Goal: Check status

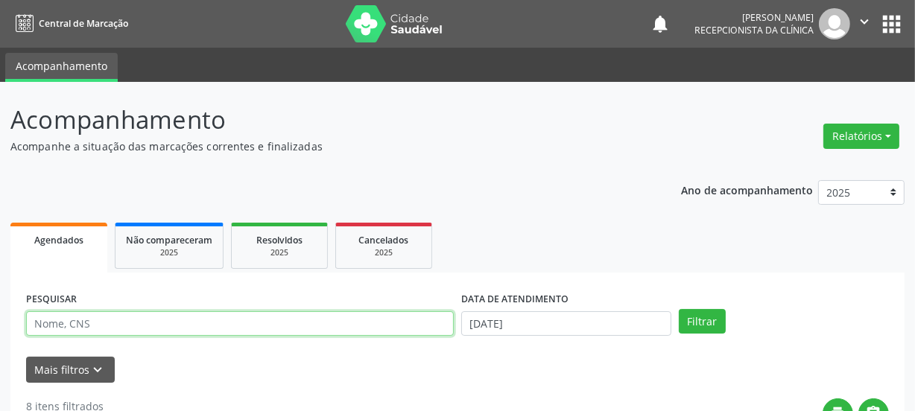
click at [193, 326] on input "text" at bounding box center [240, 324] width 428 height 25
paste input "708108590700339"
type input "708108590700339"
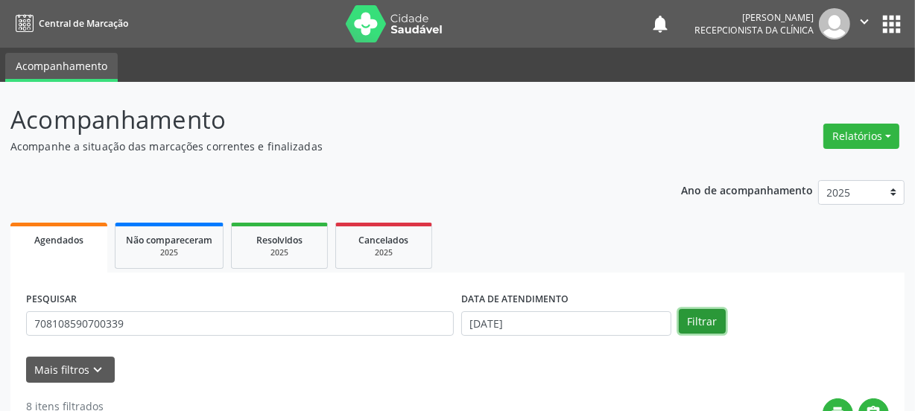
click at [692, 325] on button "Filtrar" at bounding box center [702, 321] width 47 height 25
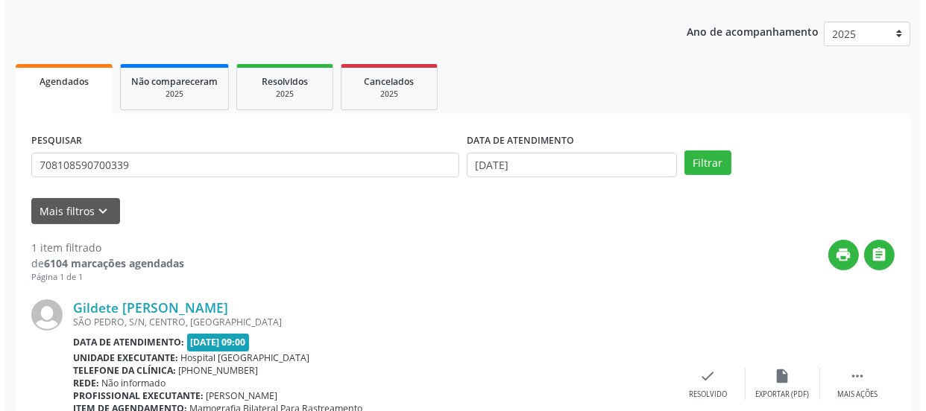
scroll to position [258, 0]
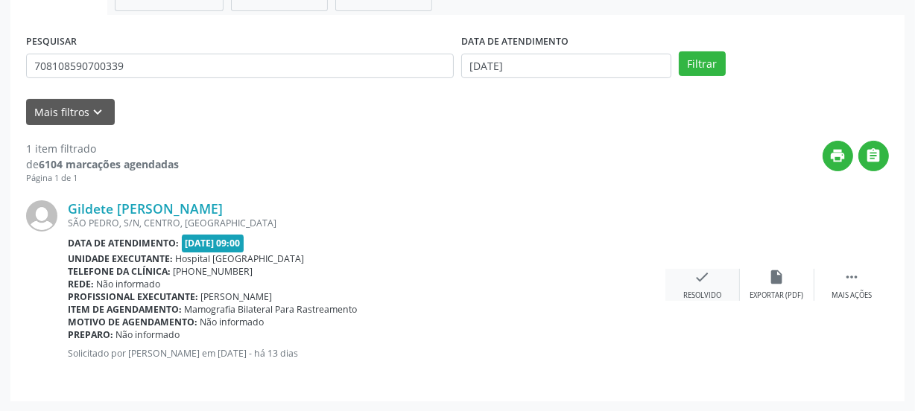
click at [684, 283] on div "check Resolvido" at bounding box center [703, 285] width 75 height 32
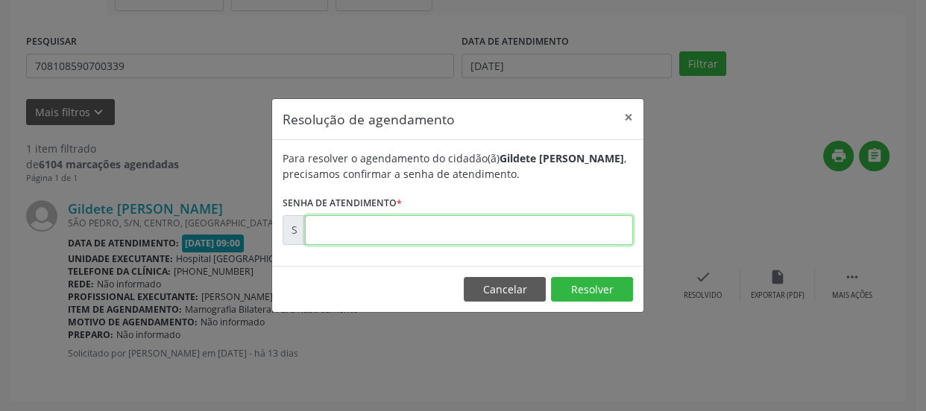
click at [588, 240] on input "text" at bounding box center [469, 230] width 328 height 30
type input "00179923"
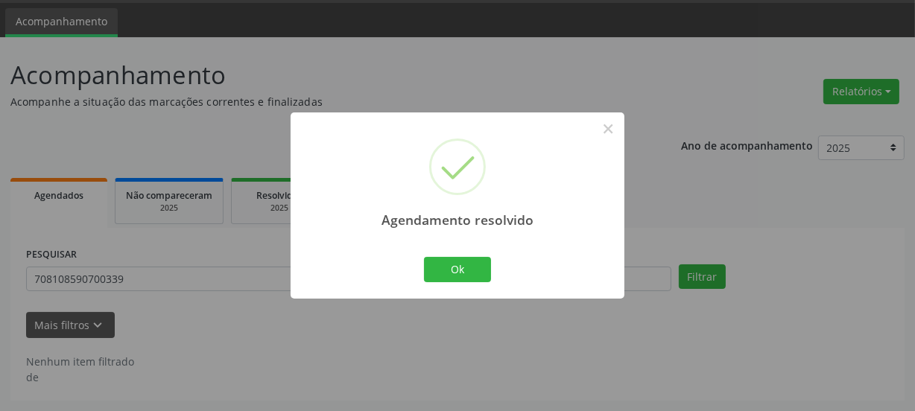
scroll to position [44, 0]
click at [470, 266] on button "Ok" at bounding box center [457, 269] width 67 height 25
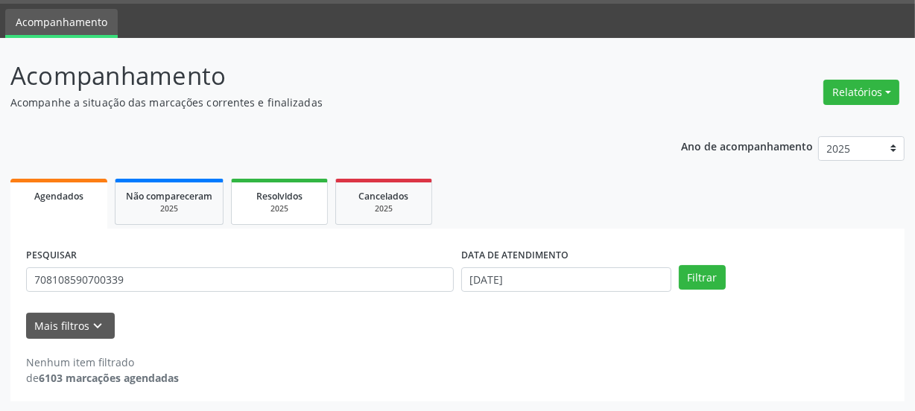
click at [297, 204] on div "2025" at bounding box center [279, 209] width 75 height 11
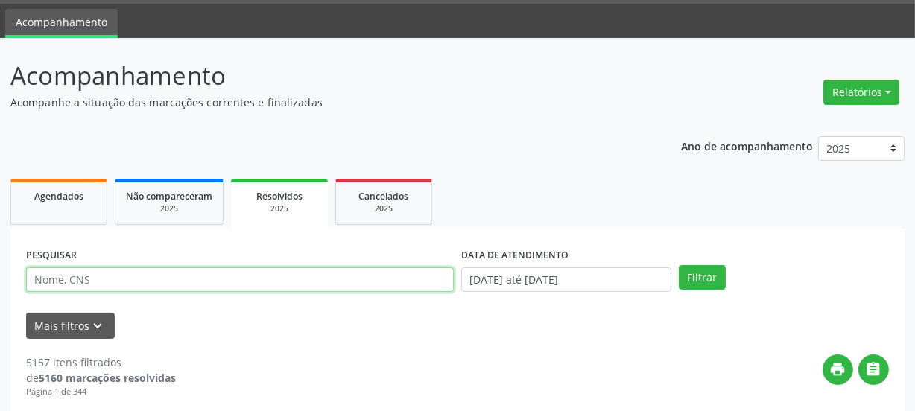
click at [271, 279] on input "text" at bounding box center [240, 280] width 428 height 25
type input "PENALVA"
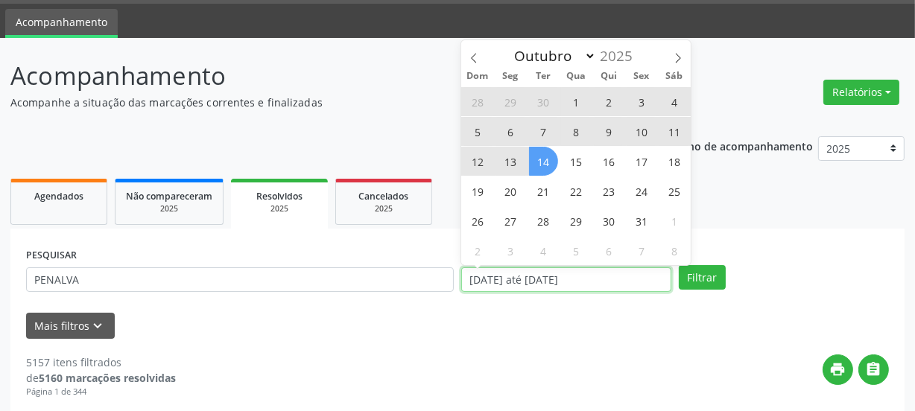
drag, startPoint x: 575, startPoint y: 262, endPoint x: 370, endPoint y: 263, distance: 205.0
click at [373, 263] on div "PESQUISAR PENALVA DATA DE ATENDIMENTO [DATE] até [DATE] Filtrar" at bounding box center [457, 273] width 871 height 58
select select "0"
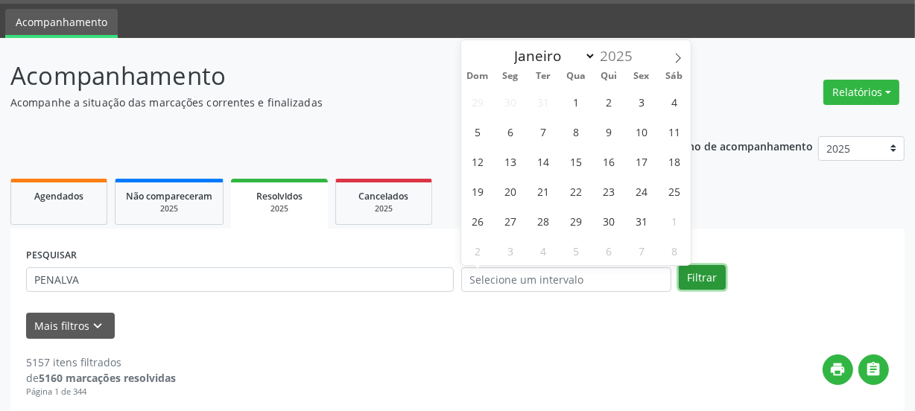
drag, startPoint x: 711, startPoint y: 285, endPoint x: 702, endPoint y: 287, distance: 9.1
click at [710, 285] on button "Filtrar" at bounding box center [702, 277] width 47 height 25
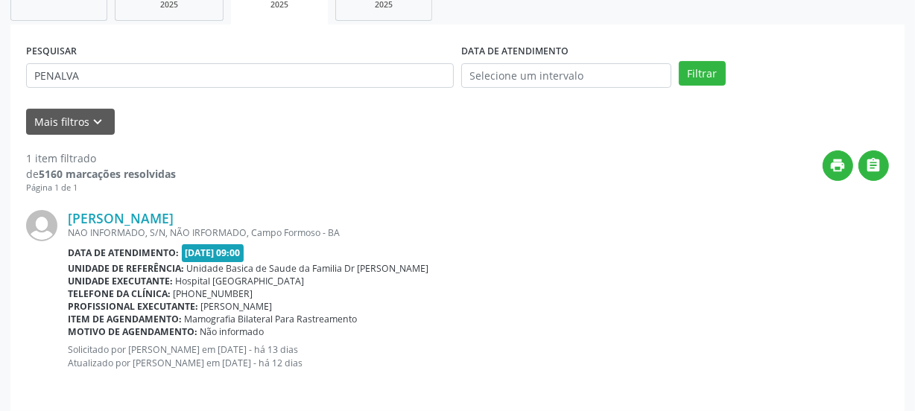
scroll to position [258, 0]
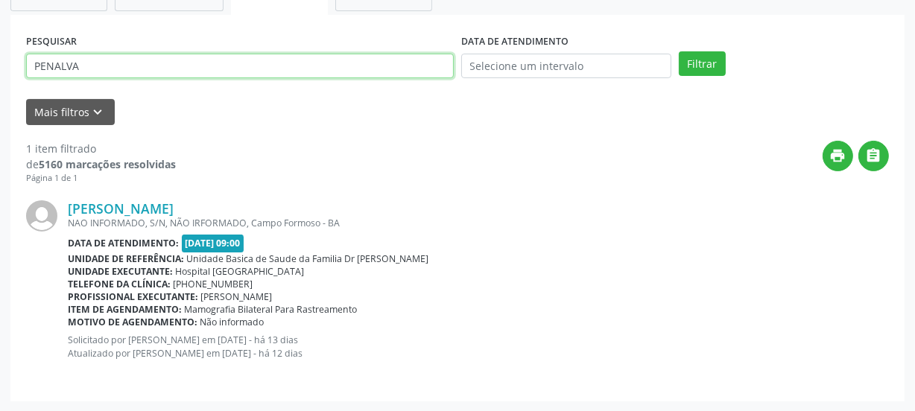
drag, startPoint x: 0, startPoint y: 107, endPoint x: 0, endPoint y: 89, distance: 17.9
click at [0, 95] on div "Acompanhamento Acompanhe a situação das marcações correntes e finalizadas Relat…" at bounding box center [457, 118] width 915 height 588
